Goal: Task Accomplishment & Management: Use online tool/utility

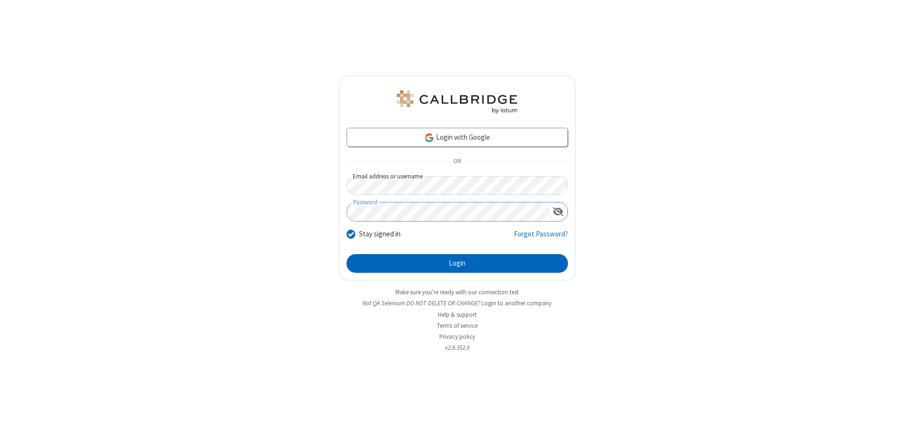
click at [457, 263] on button "Login" at bounding box center [457, 263] width 221 height 19
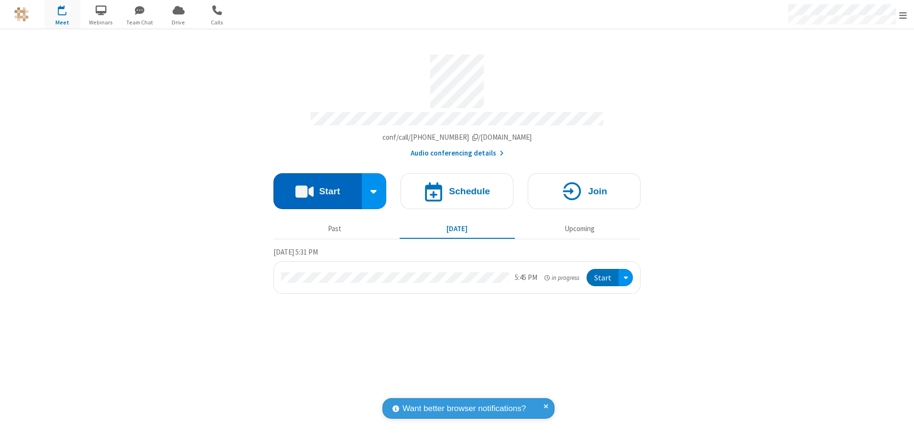
click at [318, 187] on button "Start" at bounding box center [318, 191] width 88 height 36
